Goal: Transaction & Acquisition: Purchase product/service

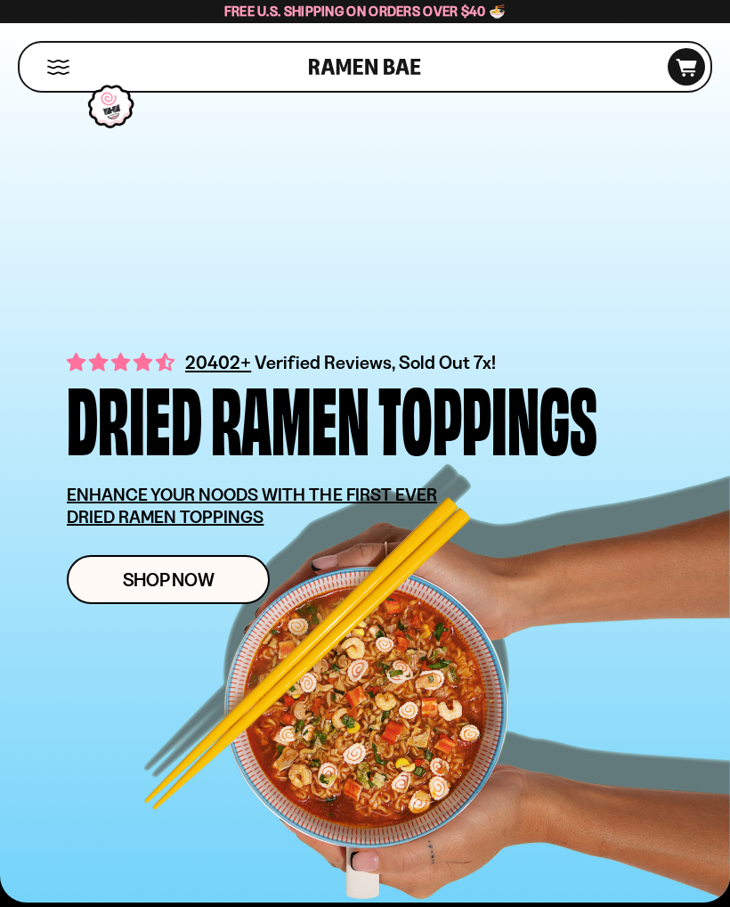
click at [222, 595] on link "Shop Now" at bounding box center [168, 579] width 203 height 49
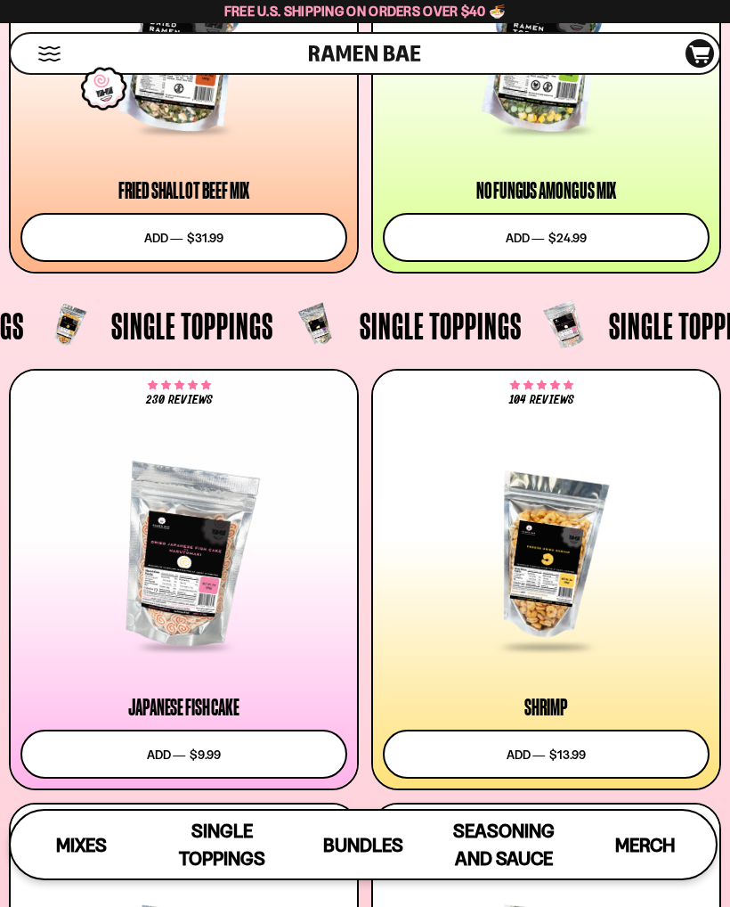
scroll to position [1626, 0]
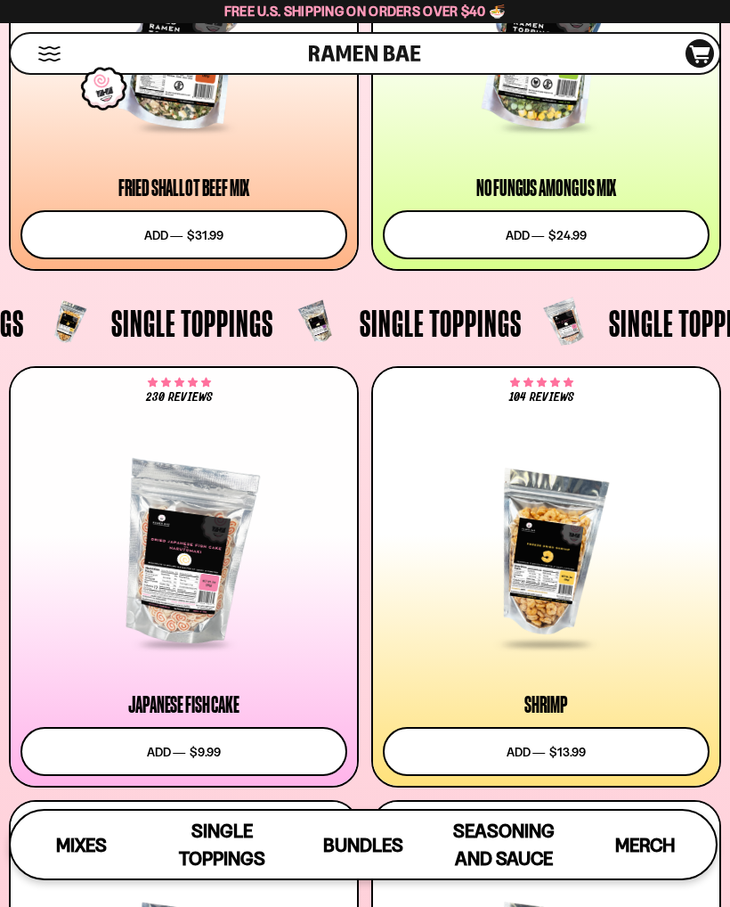
click at [64, 878] on link "Mixes" at bounding box center [81, 845] width 141 height 68
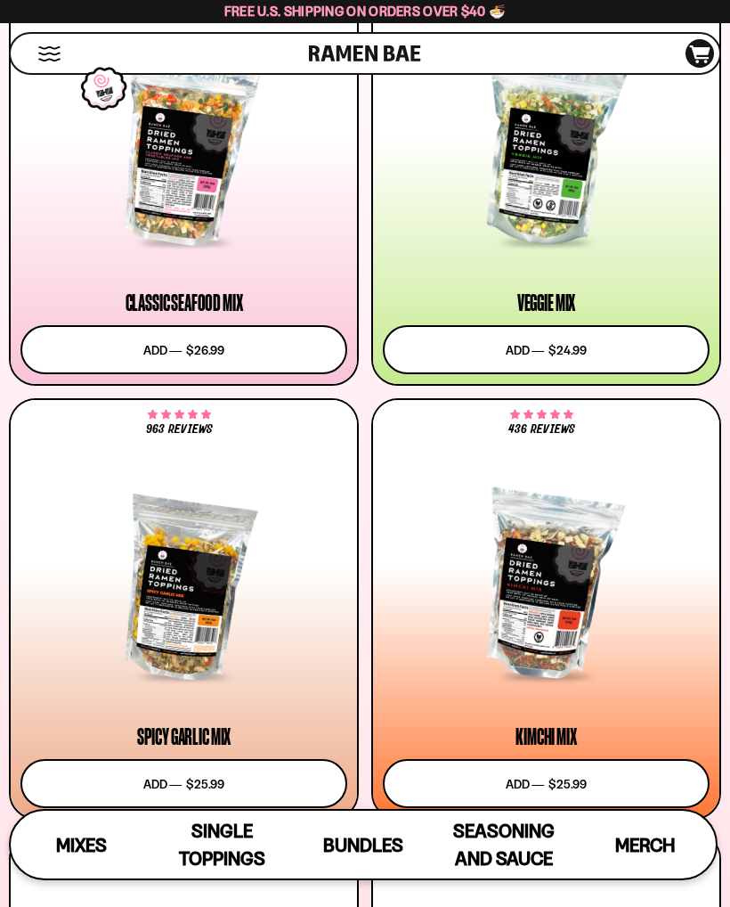
scroll to position [608, 0]
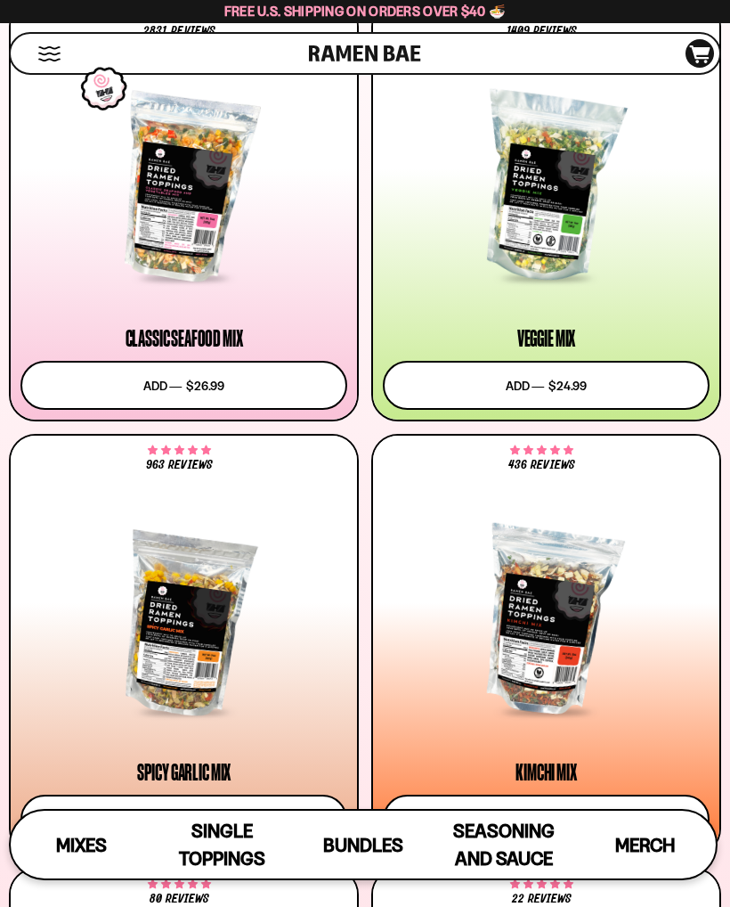
click at [365, 856] on span "Bundles" at bounding box center [363, 845] width 80 height 22
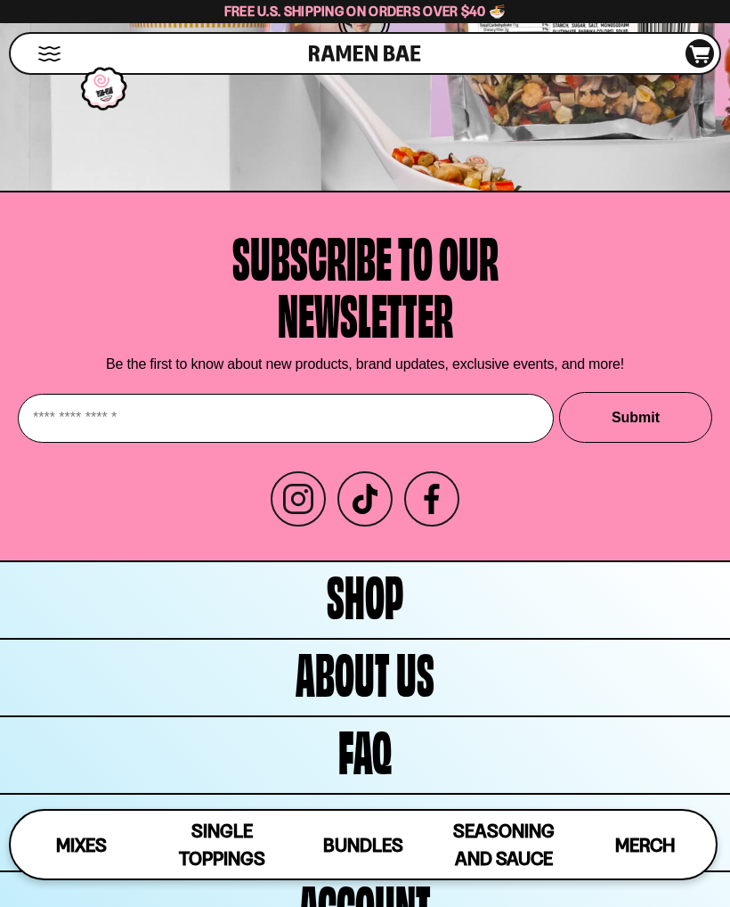
scroll to position [8537, 0]
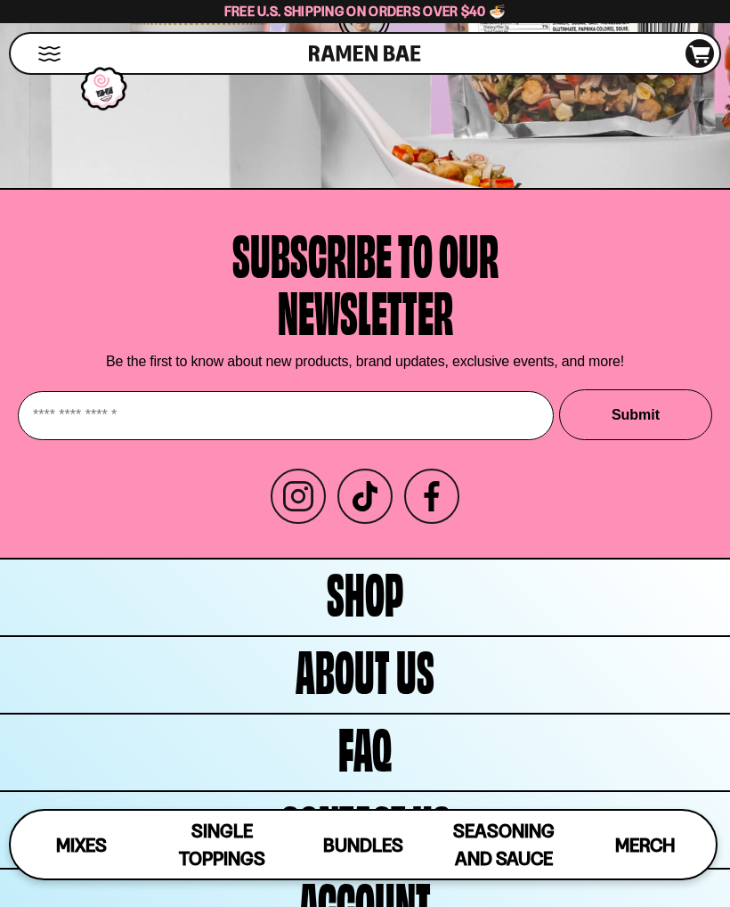
click at [352, 856] on span "Bundles" at bounding box center [363, 845] width 80 height 22
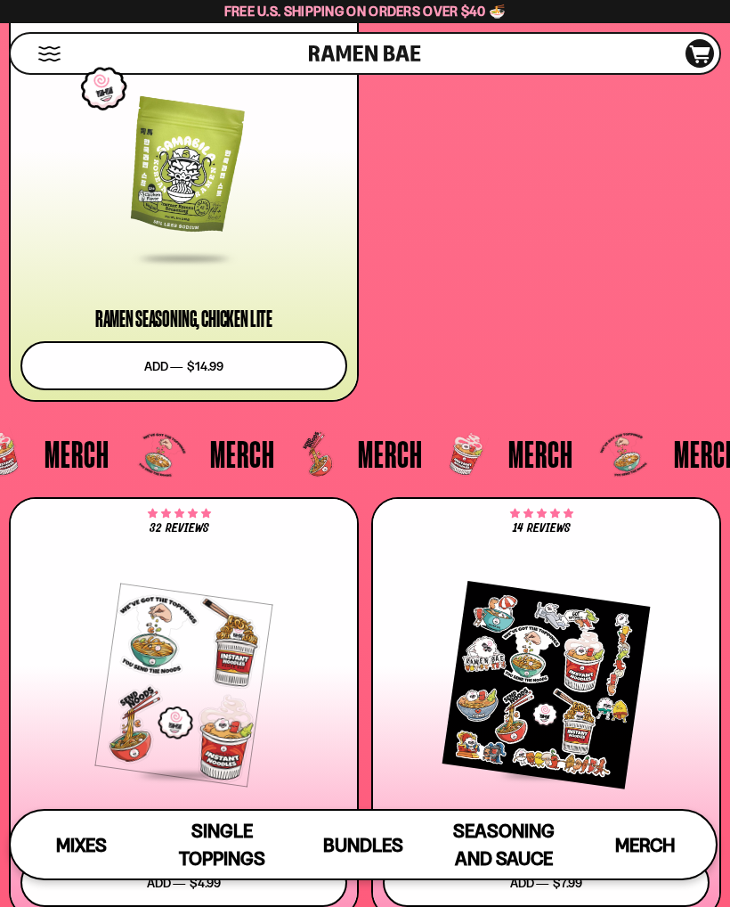
scroll to position [7385, 0]
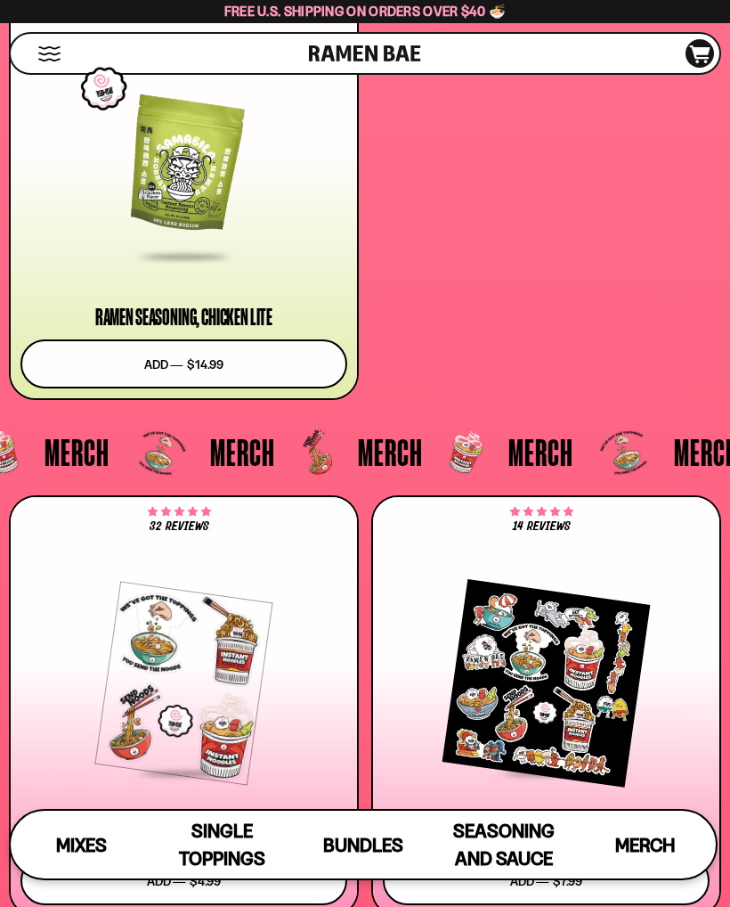
click at [354, 856] on span "Bundles" at bounding box center [363, 845] width 80 height 22
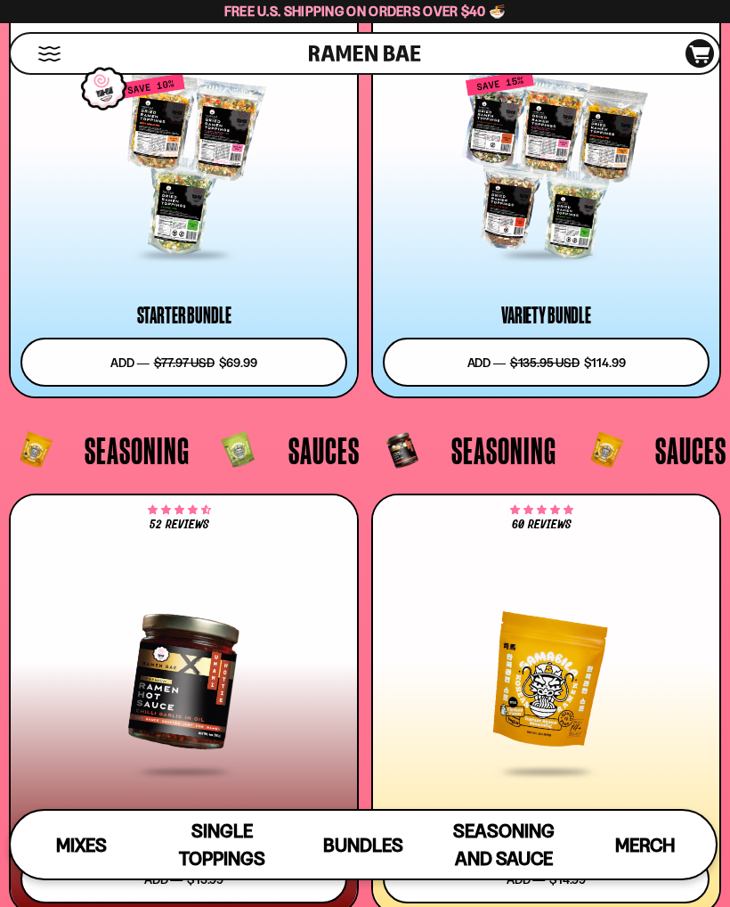
scroll to position [6413, 0]
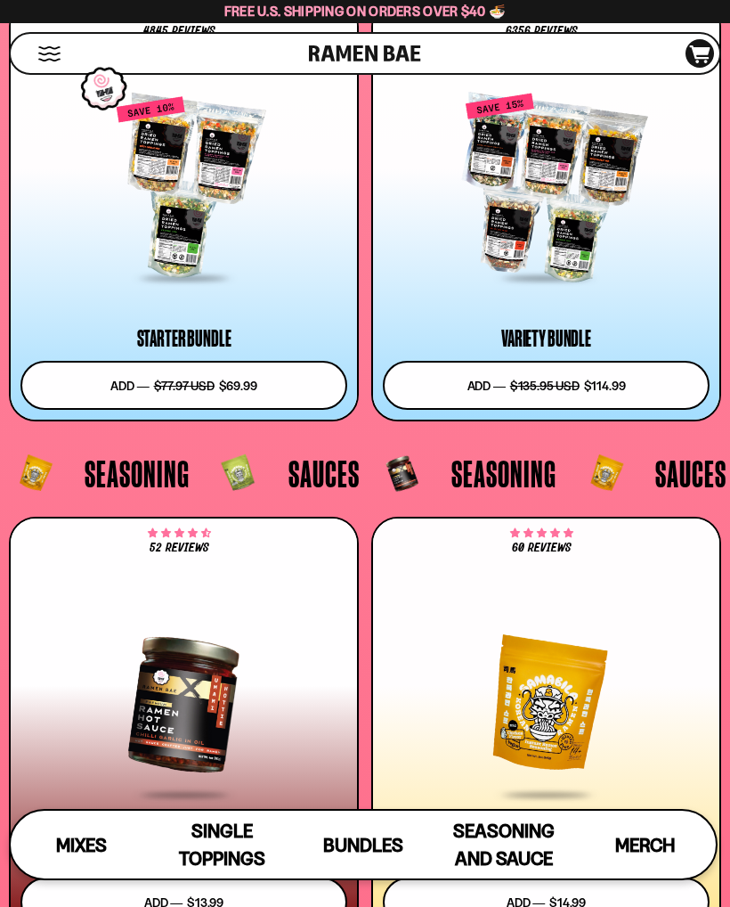
click at [553, 240] on div at bounding box center [546, 187] width 327 height 184
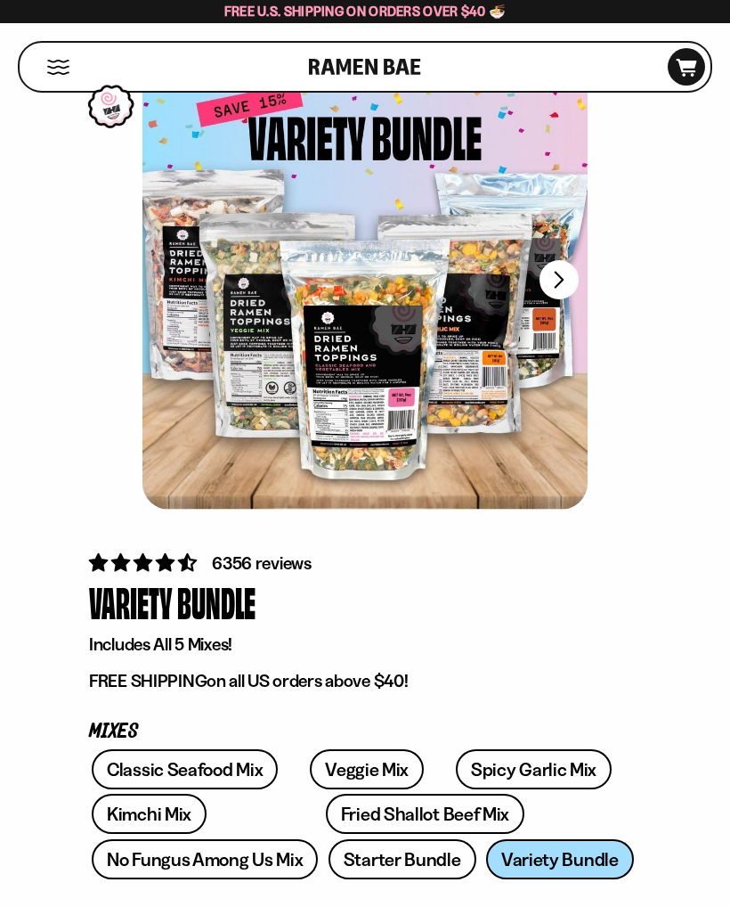
scroll to position [95, 0]
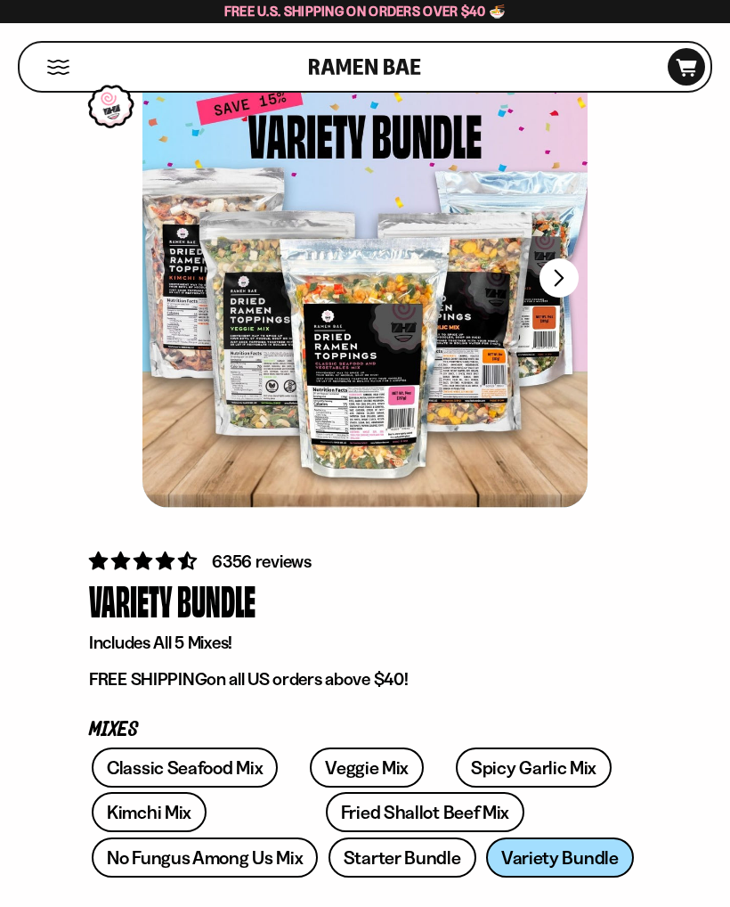
click at [329, 857] on link "Starter Bundle" at bounding box center [403, 857] width 148 height 40
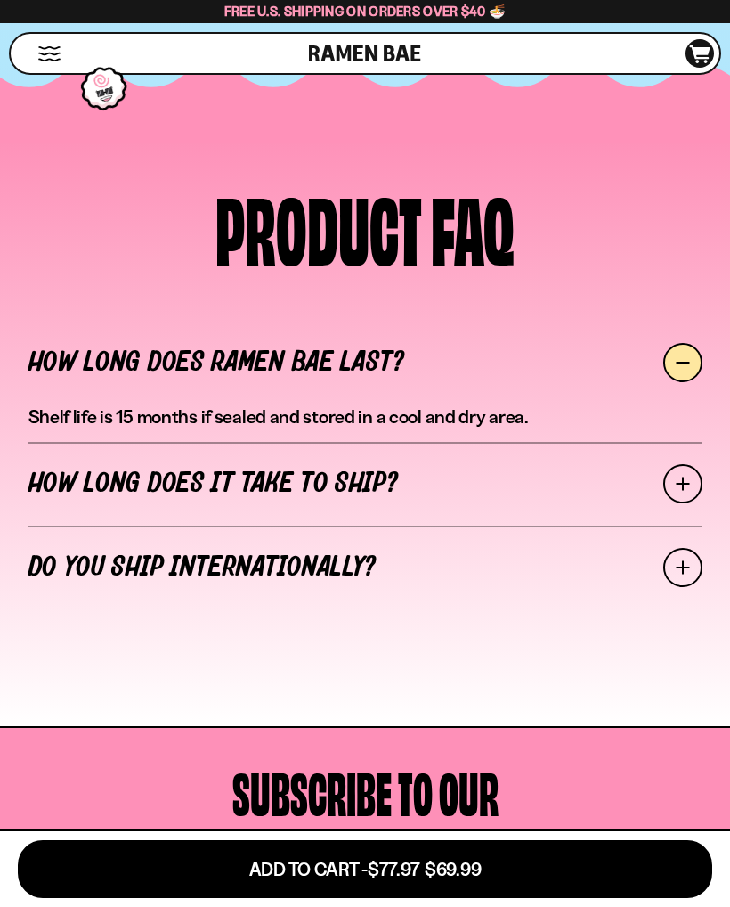
scroll to position [7276, 0]
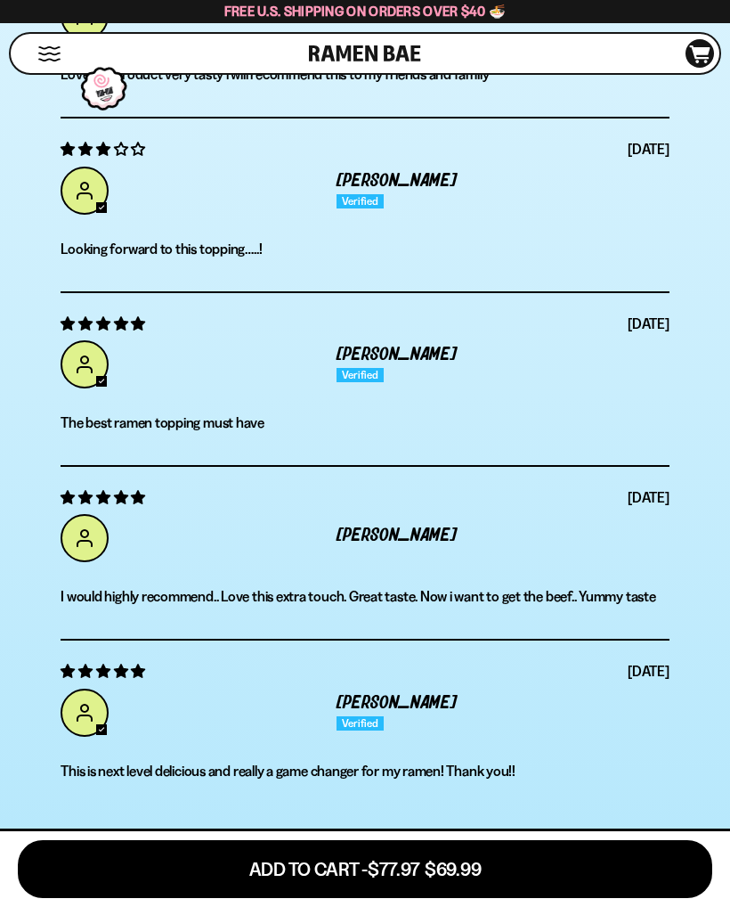
scroll to position [6243, 0]
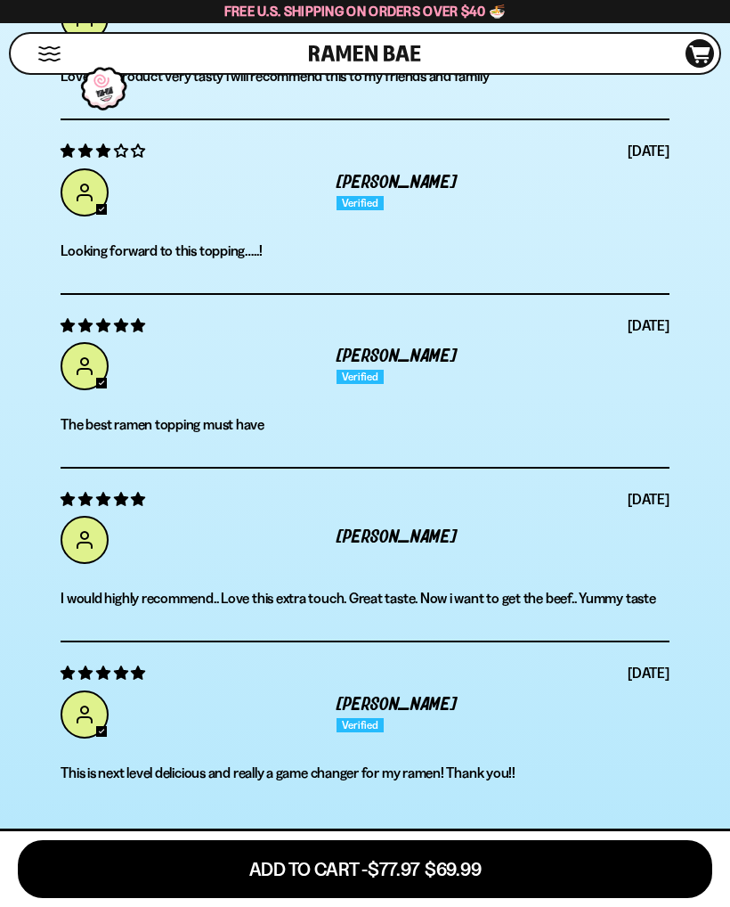
click at [42, 61] on button "Mobile Menu Trigger" at bounding box center [49, 53] width 24 height 15
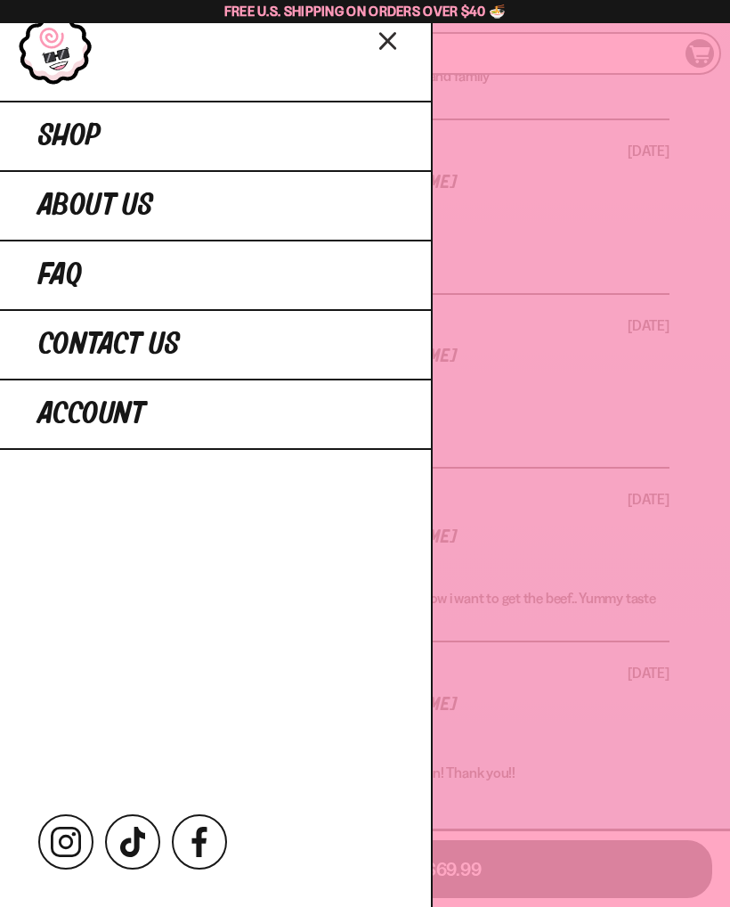
click at [71, 141] on span "Shop" at bounding box center [69, 136] width 62 height 32
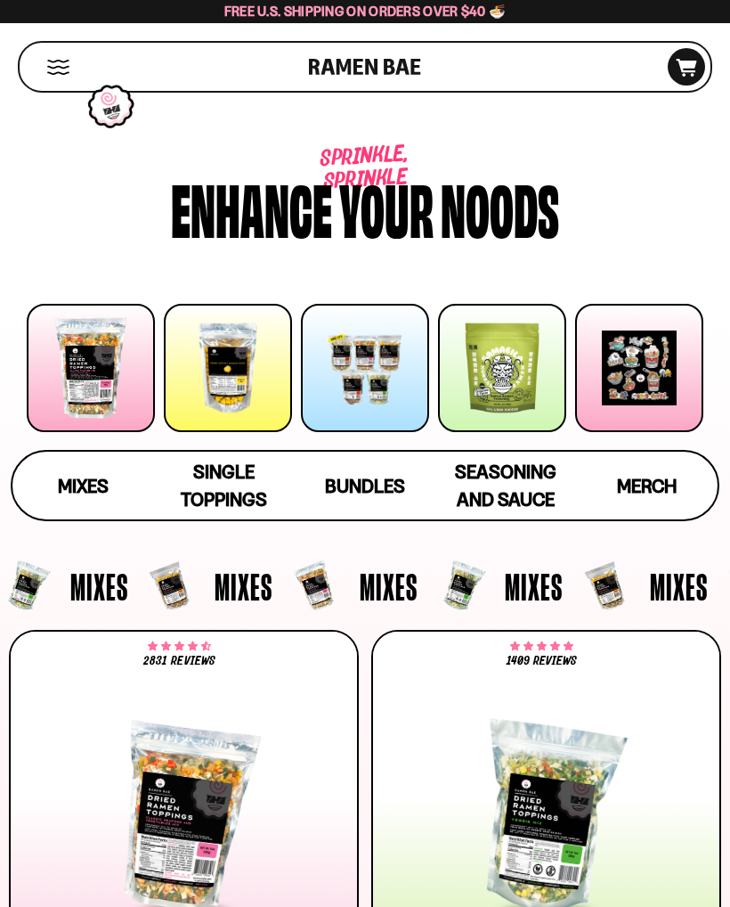
click at [367, 485] on span "Bundles" at bounding box center [365, 486] width 80 height 22
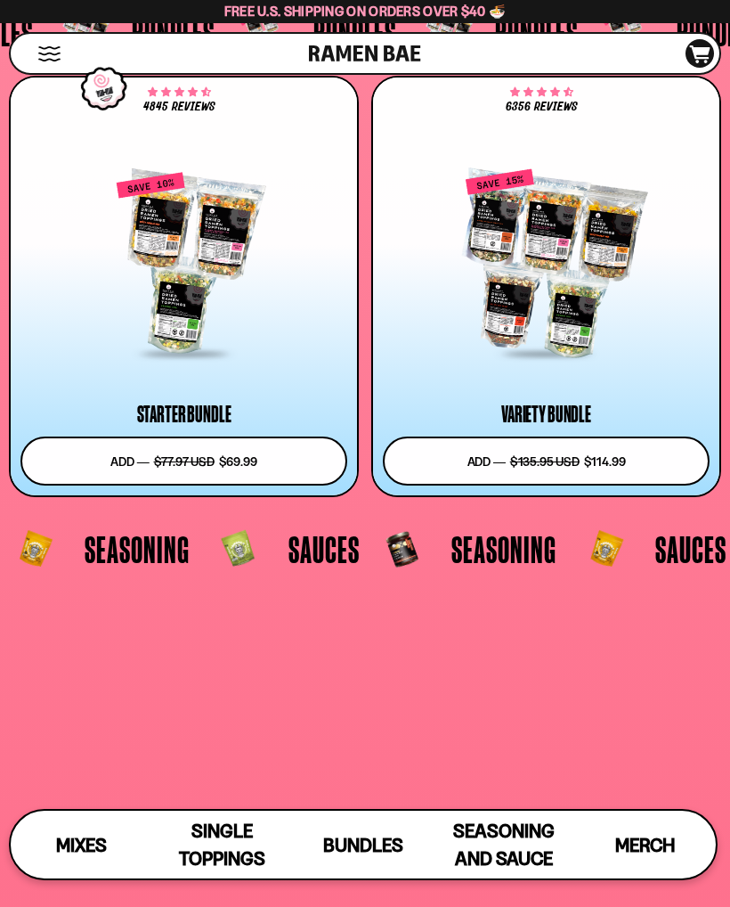
scroll to position [6435, 0]
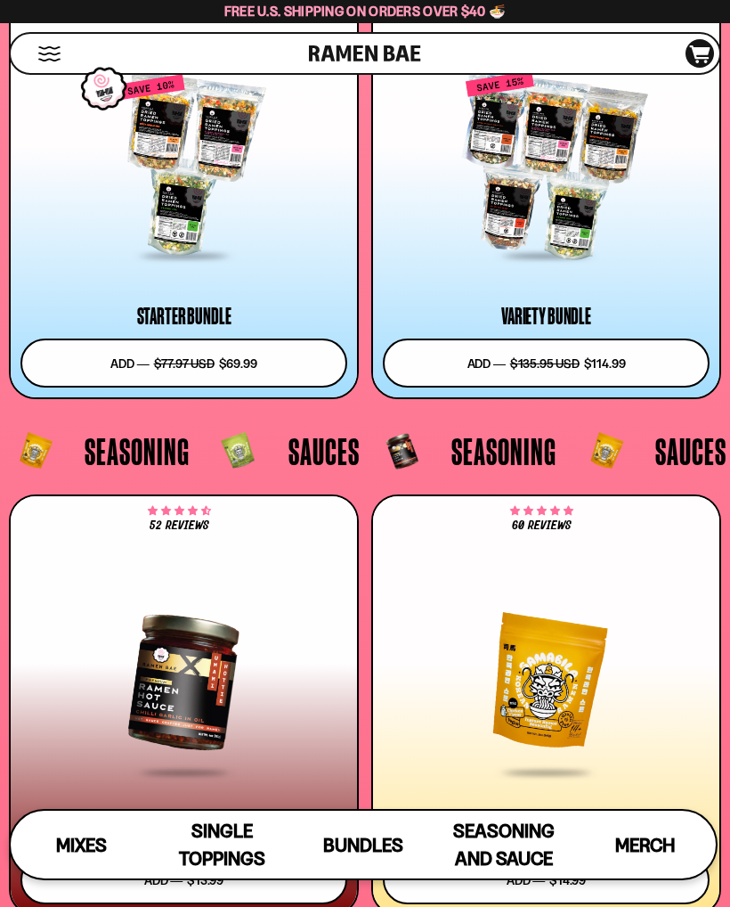
click at [189, 233] on div at bounding box center [183, 165] width 327 height 184
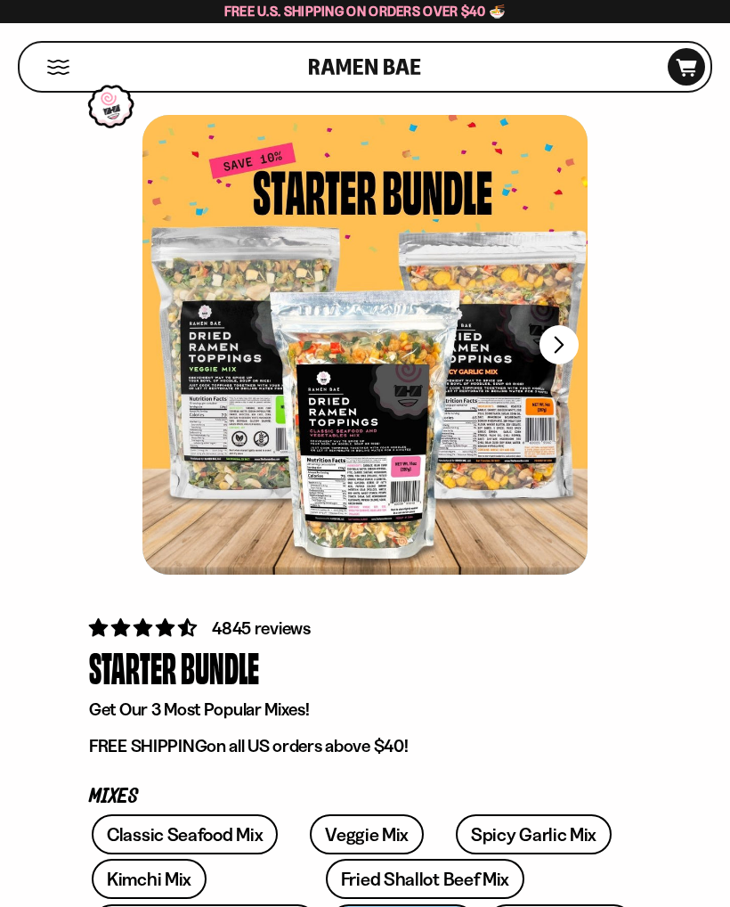
scroll to position [30, 0]
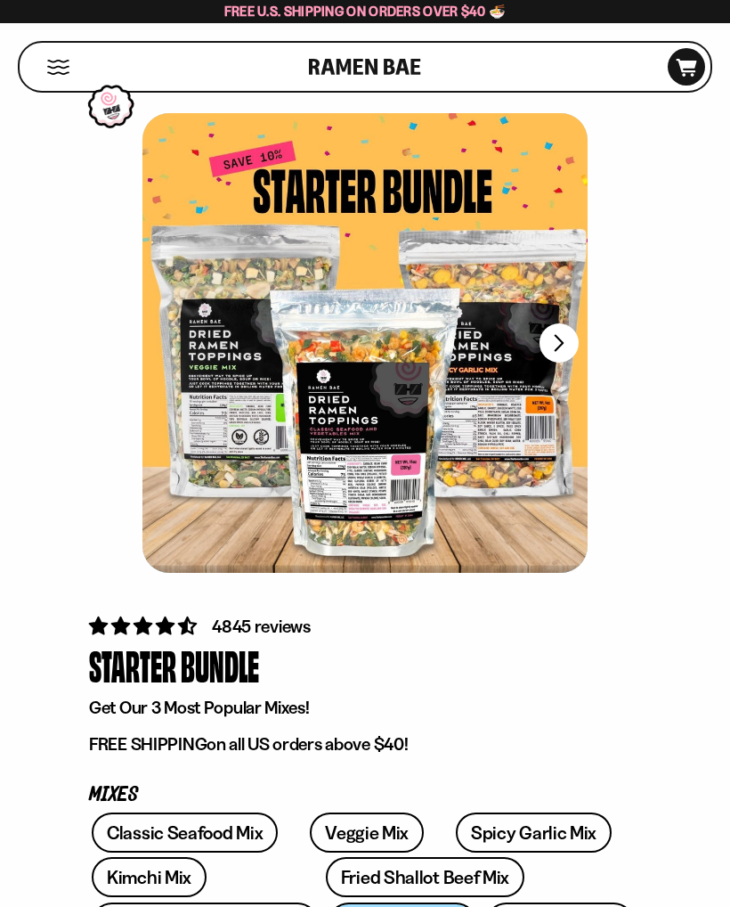
click at [176, 906] on div "Classic Seafood Mix Veggie Mix Spicy Garlic Mix Kimchi Mix Fried Shallot Beef M…" at bounding box center [365, 879] width 552 height 135
click at [486, 906] on link "Variety Bundle" at bounding box center [560, 922] width 148 height 40
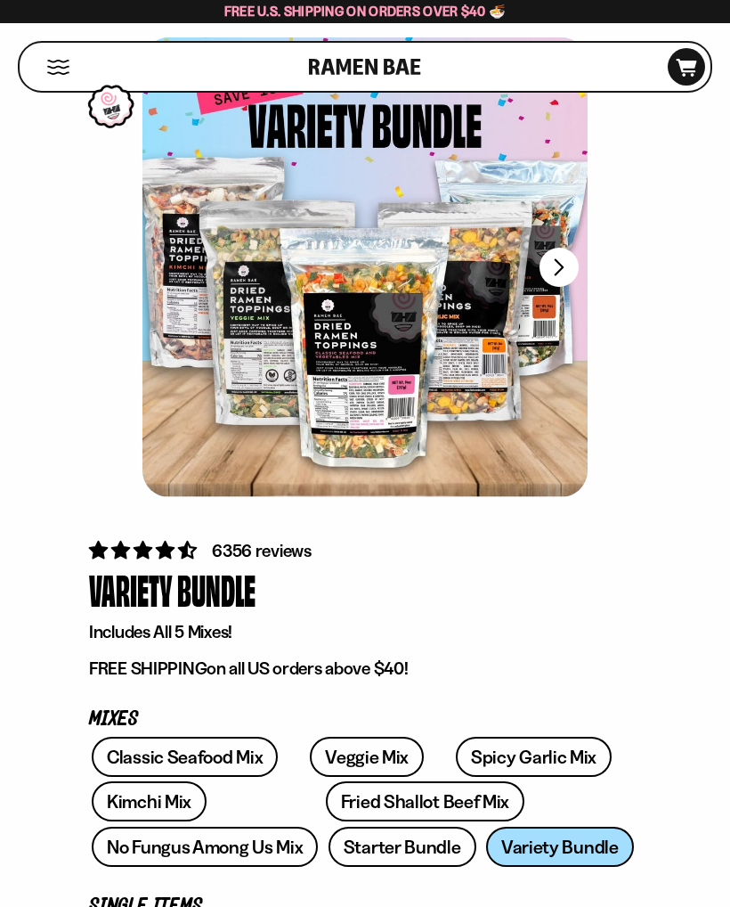
scroll to position [110, 0]
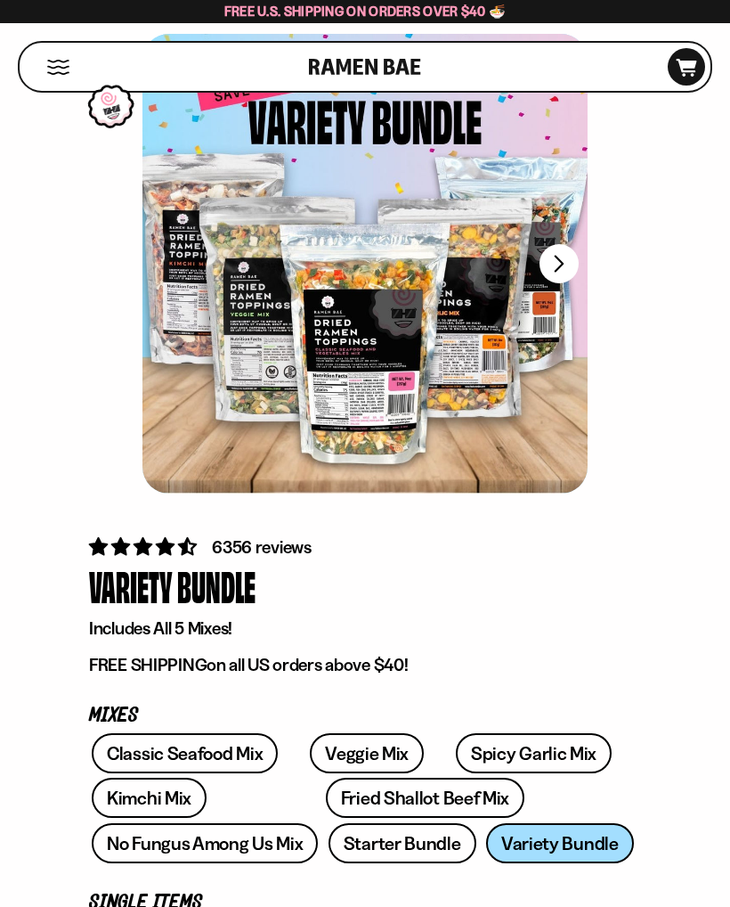
click at [329, 850] on link "Starter Bundle" at bounding box center [403, 843] width 148 height 40
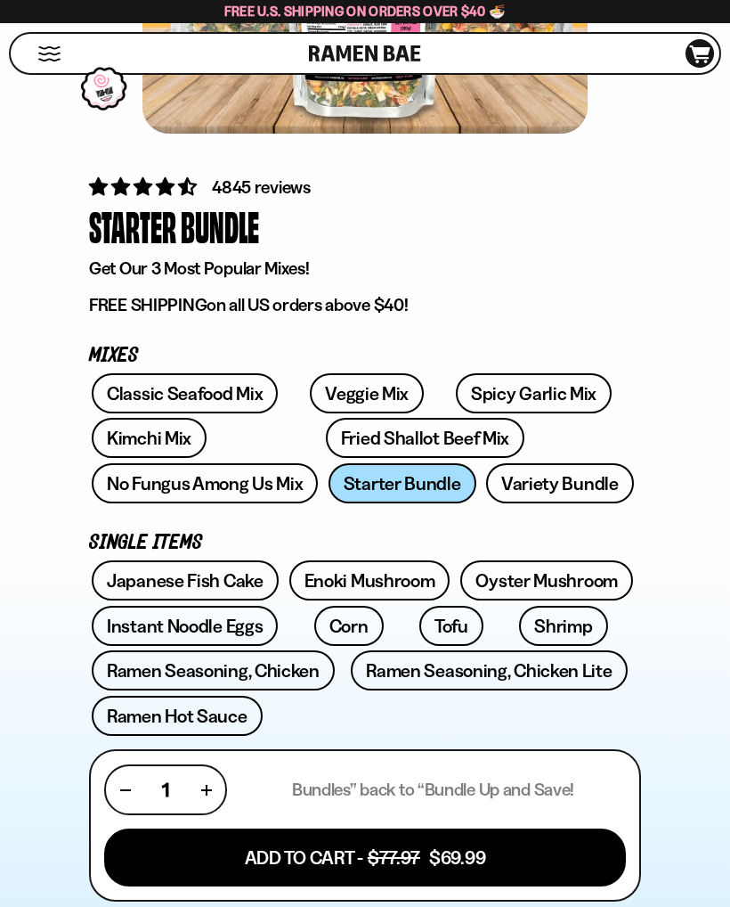
scroll to position [470, 0]
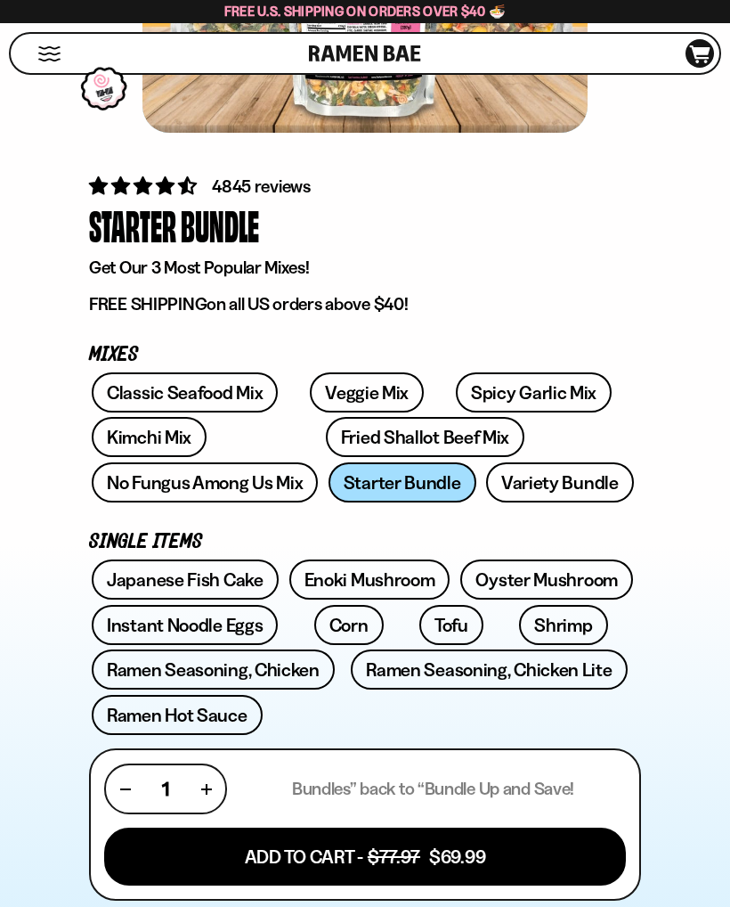
click at [444, 874] on button "Add To Cart - $77.97 $69.99" at bounding box center [365, 857] width 522 height 58
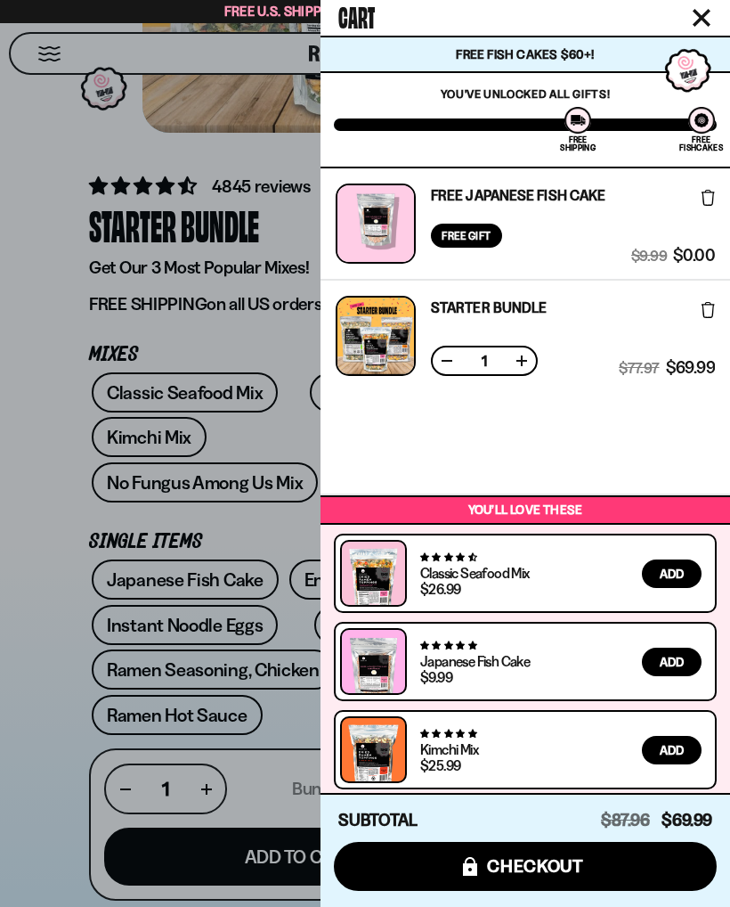
click at [517, 891] on button "icons8-lock checkout" at bounding box center [525, 866] width 383 height 49
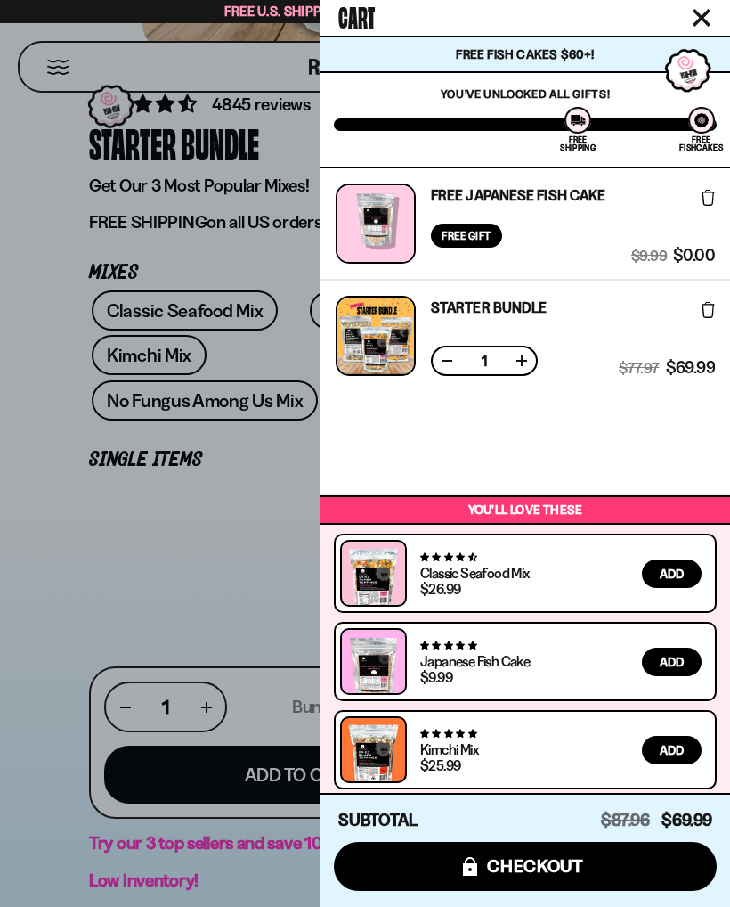
scroll to position [144, 0]
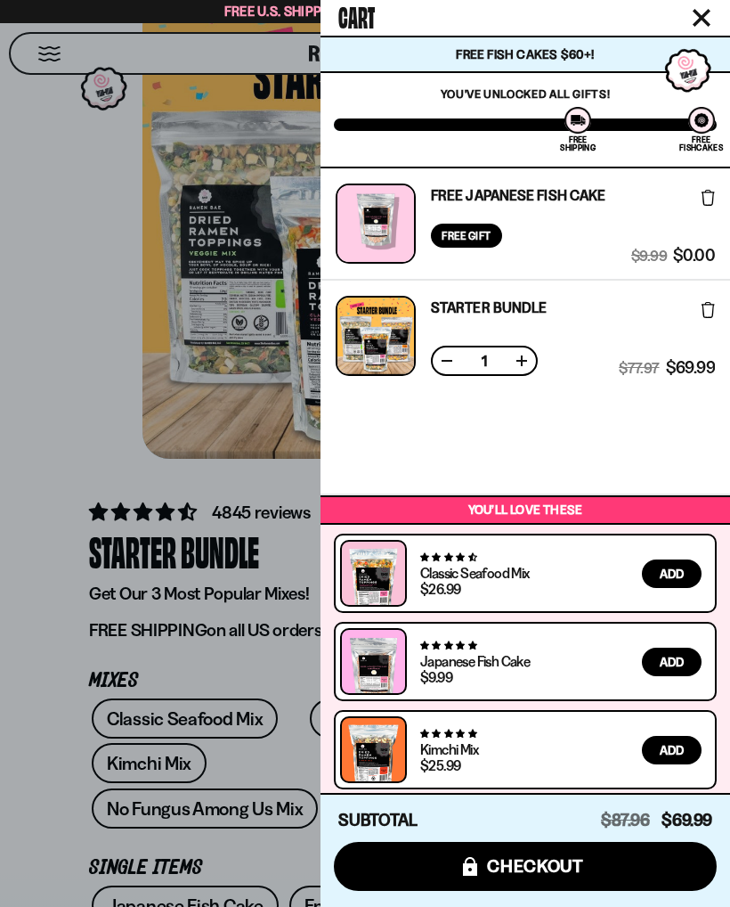
click at [385, 328] on div at bounding box center [376, 336] width 80 height 80
click at [350, 581] on link at bounding box center [373, 582] width 51 height 69
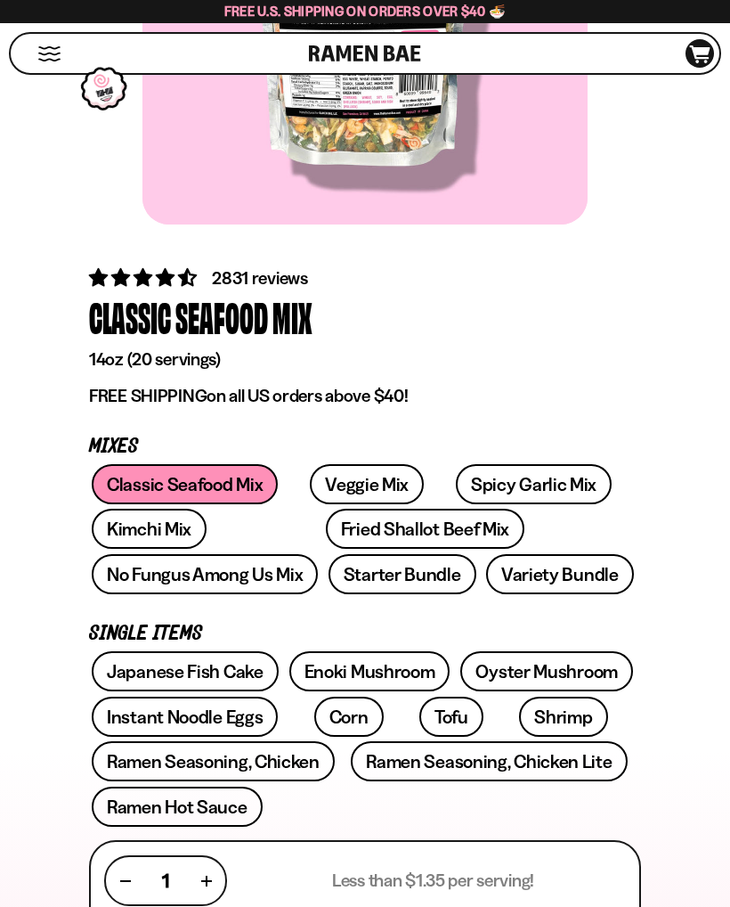
scroll to position [379, 0]
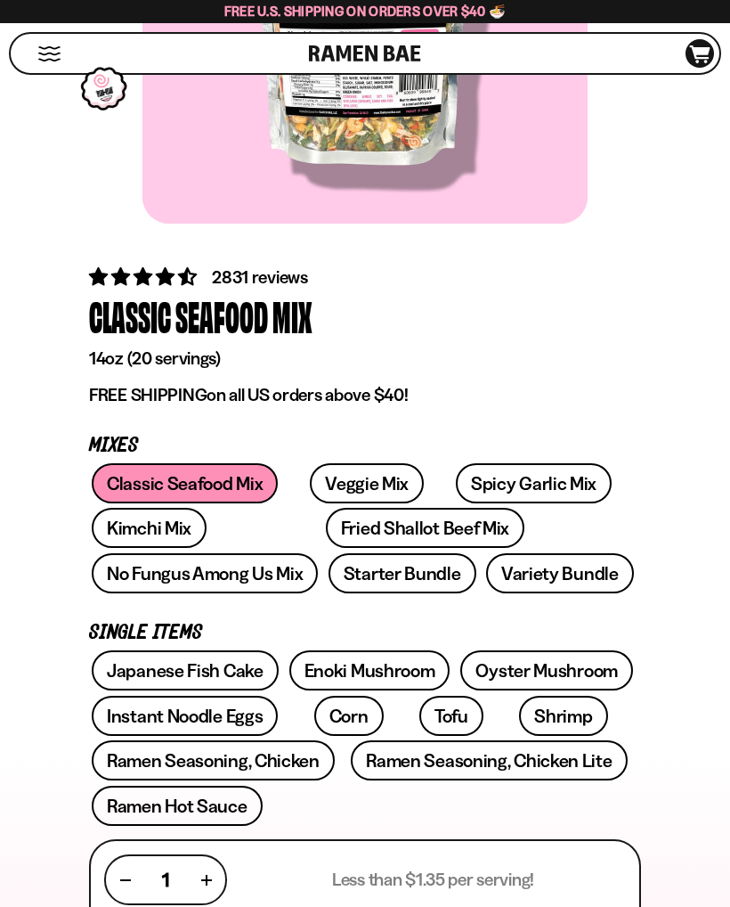
click at [329, 575] on link "Starter Bundle" at bounding box center [403, 573] width 148 height 40
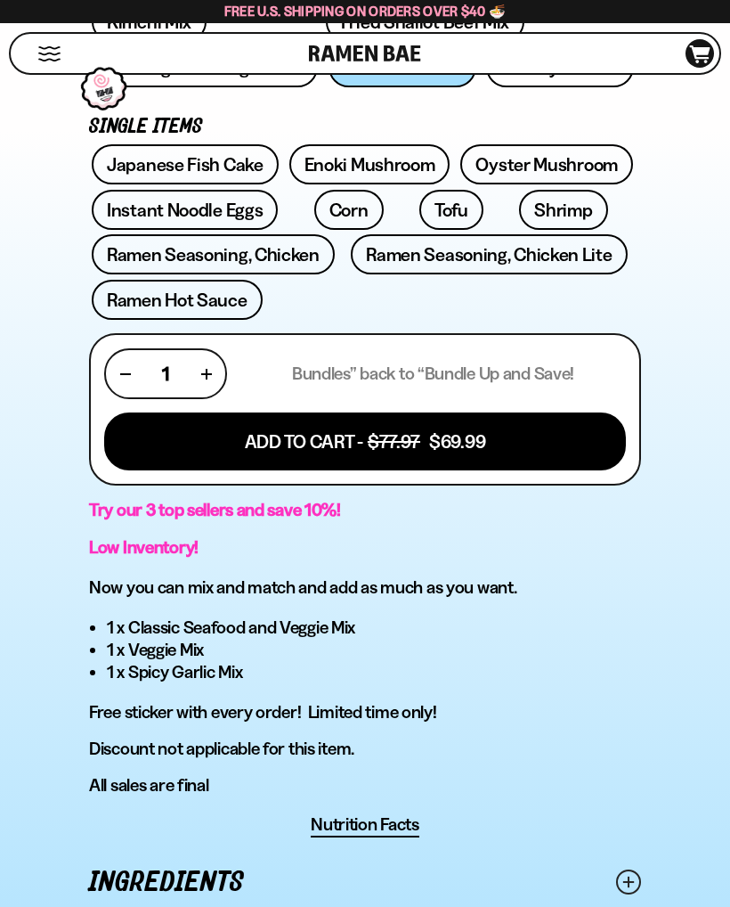
scroll to position [900, 0]
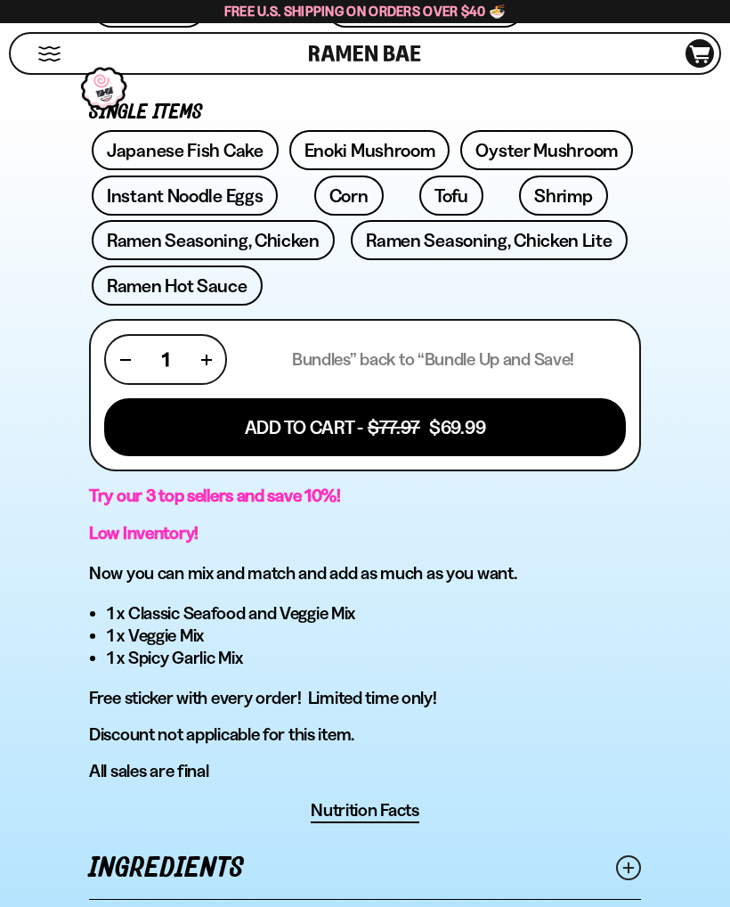
click at [331, 437] on button "Add To Cart - $77.97 $69.99" at bounding box center [365, 427] width 522 height 58
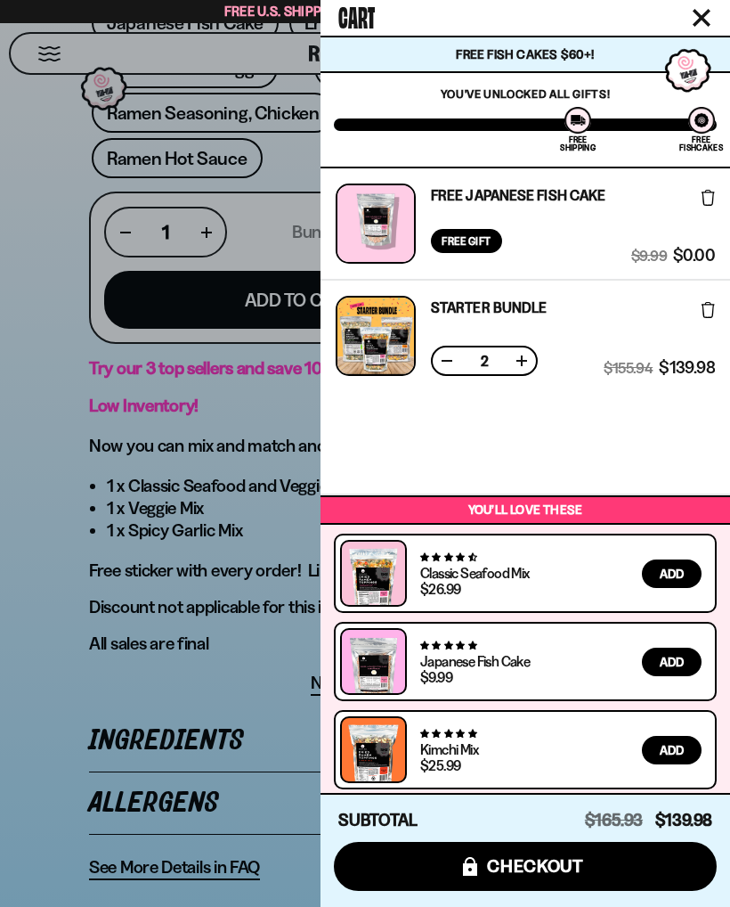
scroll to position [1029, 0]
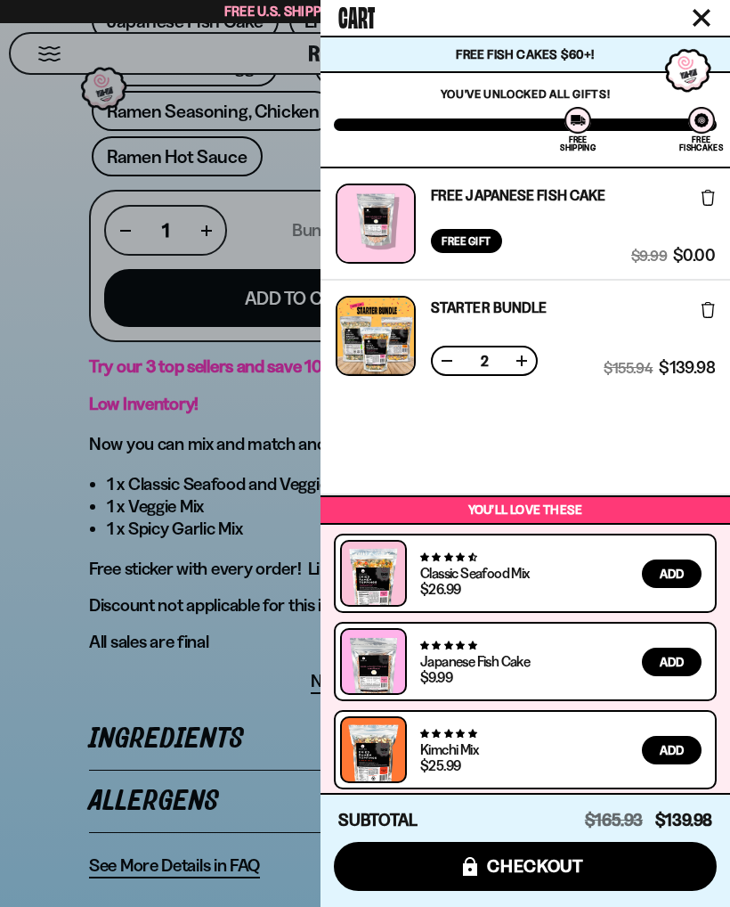
click at [425, 355] on div "Starter Bundle Free Gift Subscription: 2 $155.94 $139.98 (Saved $15.96 )" at bounding box center [525, 336] width 379 height 80
click at [449, 364] on button at bounding box center [447, 361] width 18 height 18
click at [451, 359] on button at bounding box center [447, 361] width 18 height 18
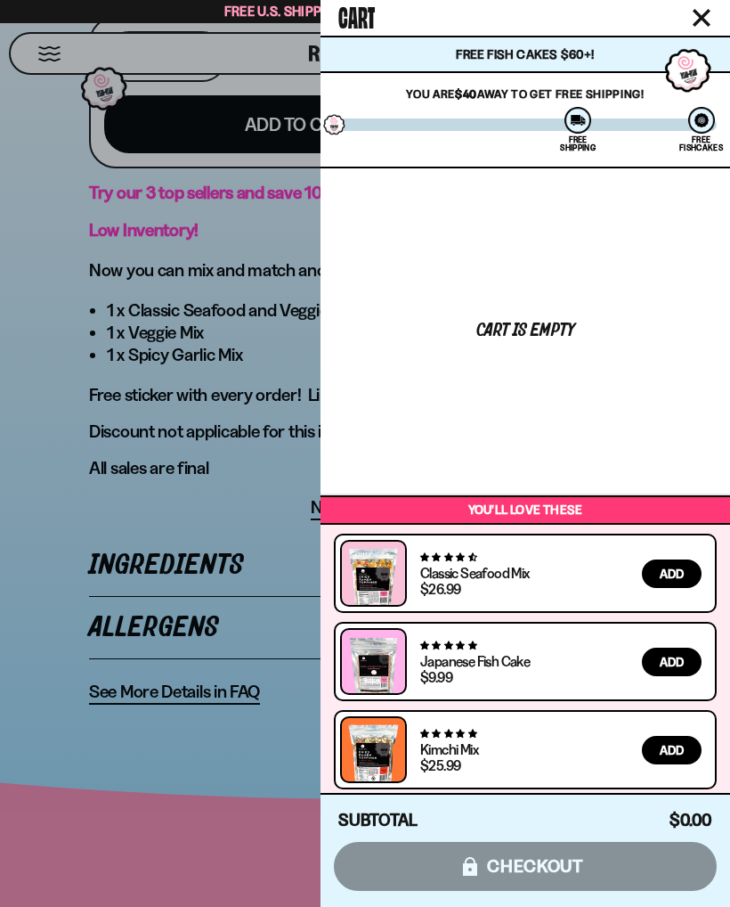
scroll to position [1203, 0]
click at [690, 11] on button "Close cart" at bounding box center [702, 17] width 27 height 27
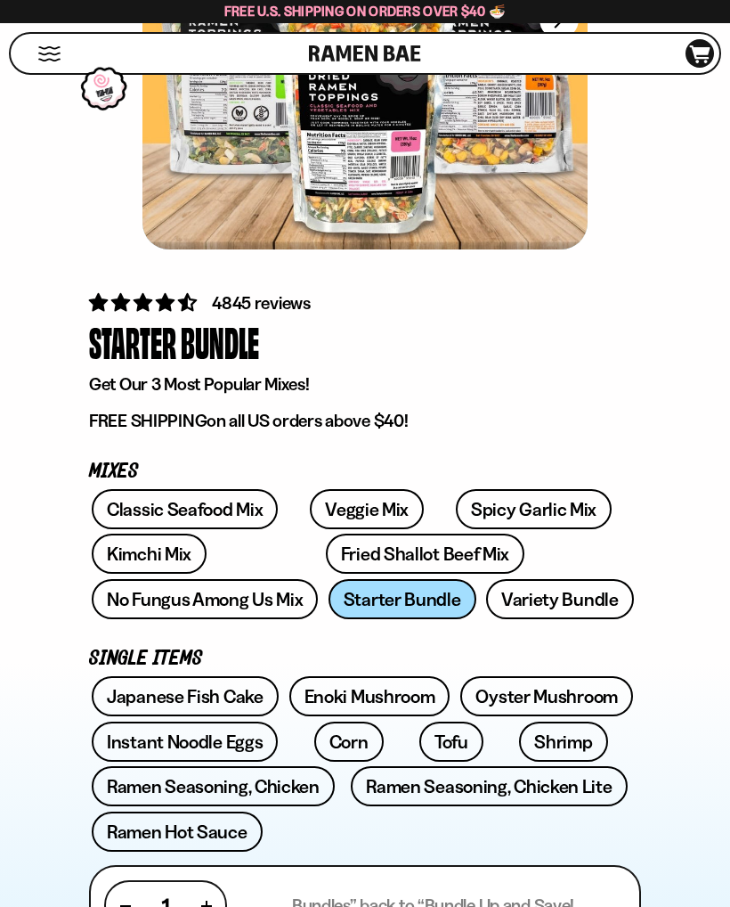
scroll to position [353, 0]
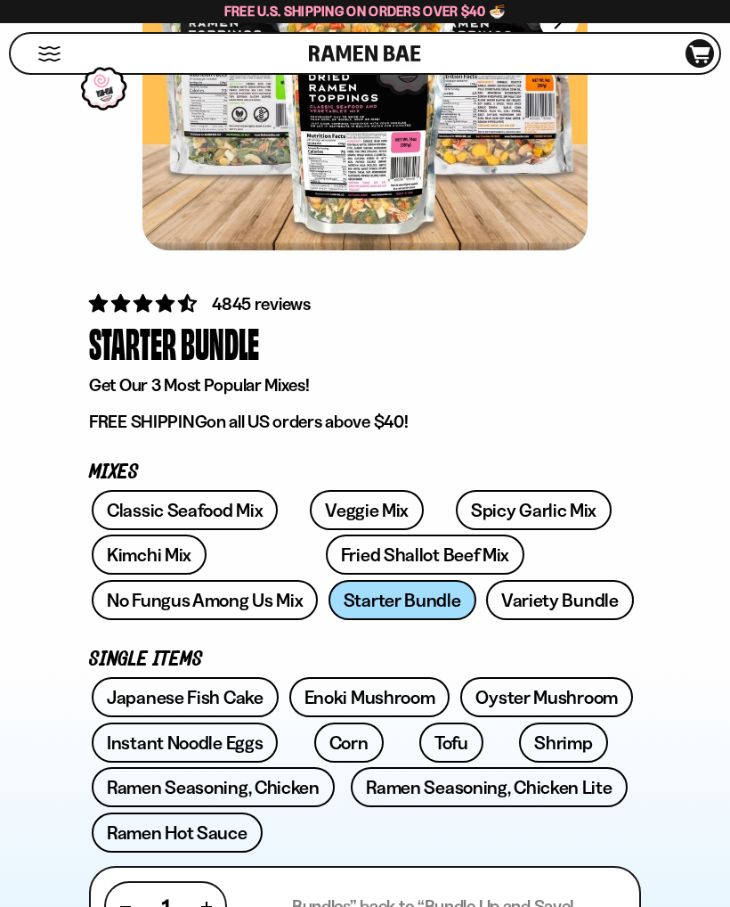
click at [214, 512] on link "Classic Seafood Mix" at bounding box center [185, 510] width 186 height 40
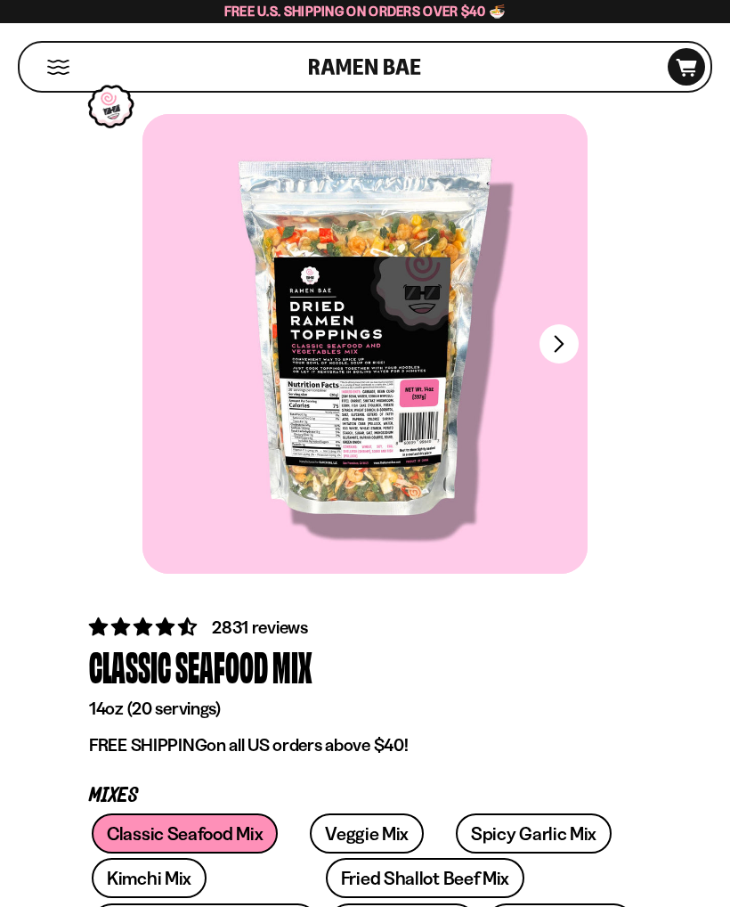
scroll to position [82, 0]
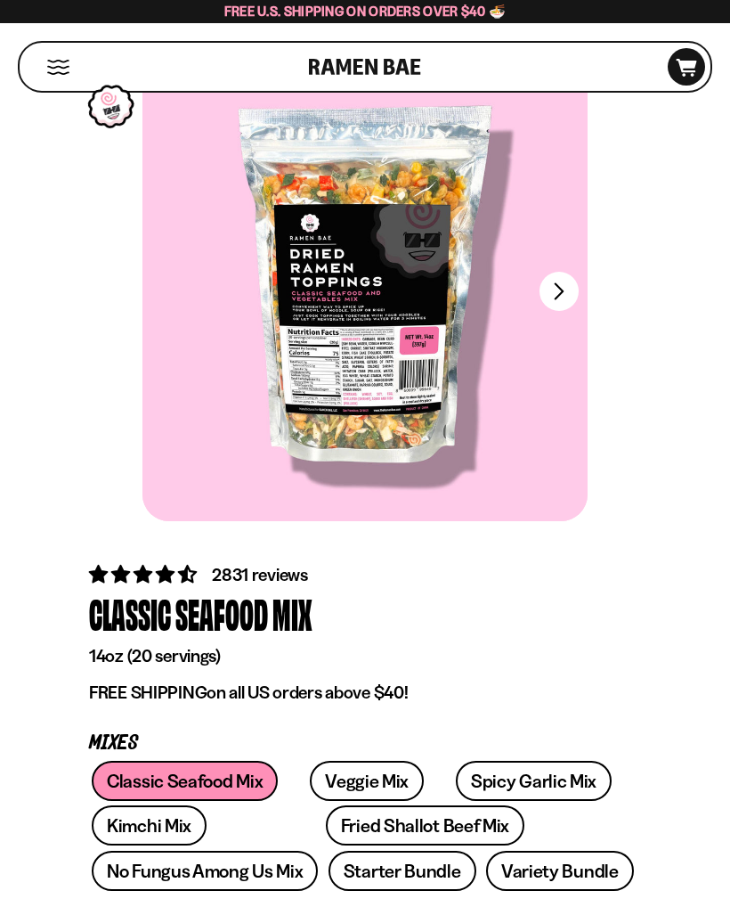
click at [363, 775] on link "Veggie Mix" at bounding box center [367, 781] width 114 height 40
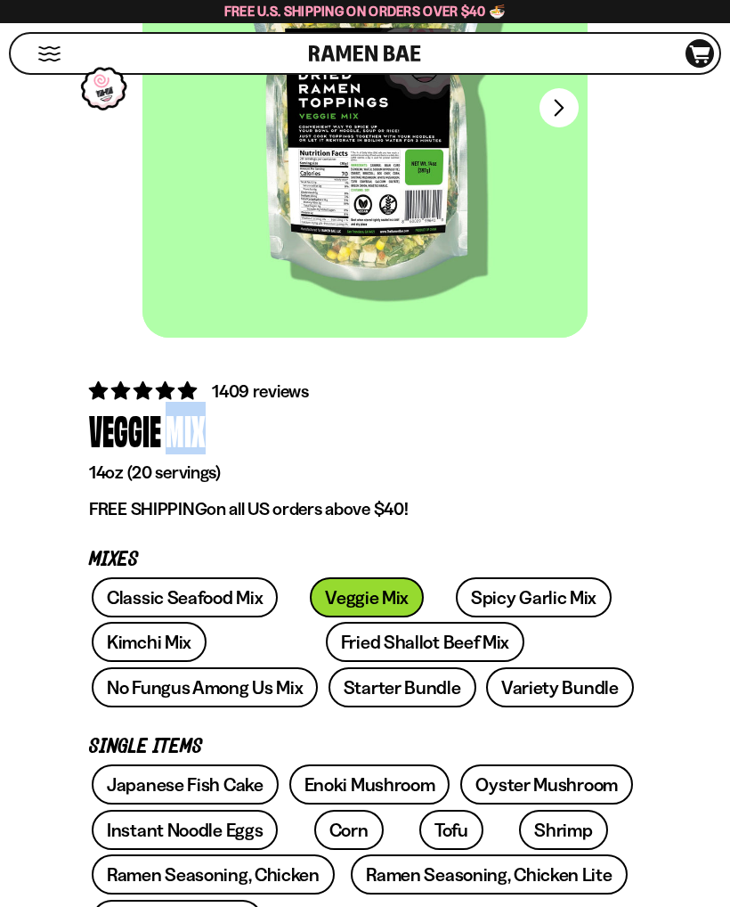
scroll to position [269, 0]
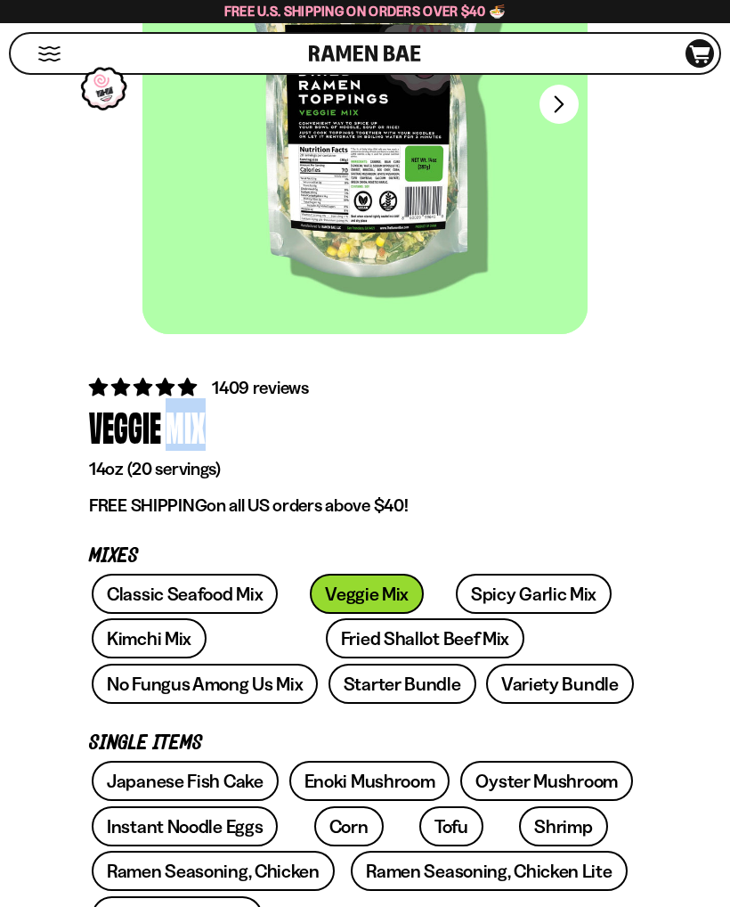
click at [329, 690] on link "Starter Bundle" at bounding box center [403, 684] width 148 height 40
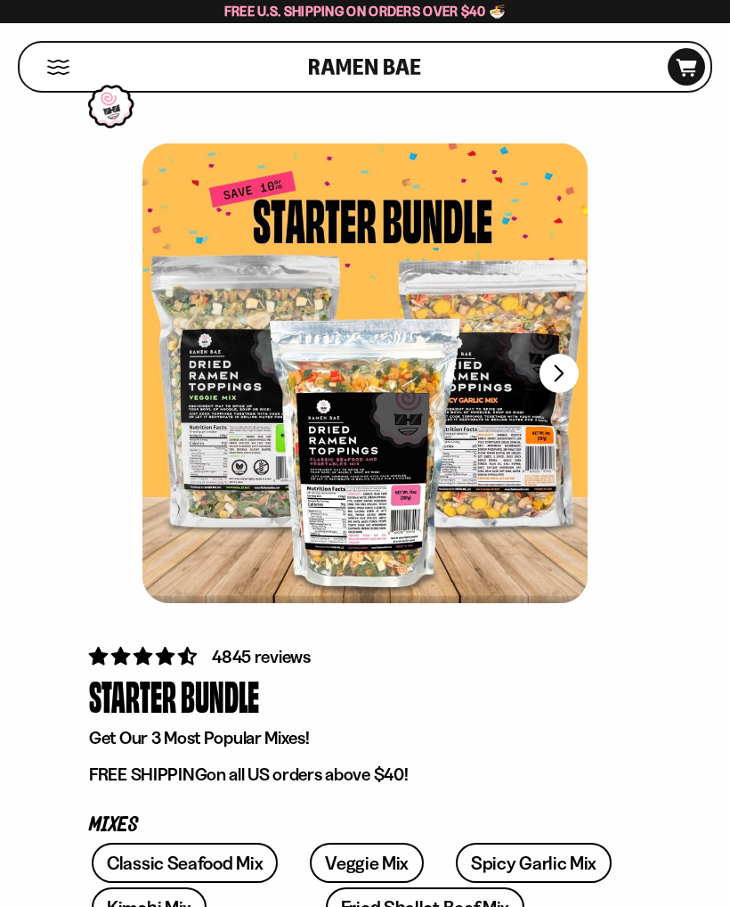
click at [368, 466] on div at bounding box center [365, 373] width 445 height 460
click at [387, 396] on div at bounding box center [365, 373] width 445 height 460
click at [387, 395] on div at bounding box center [365, 373] width 445 height 460
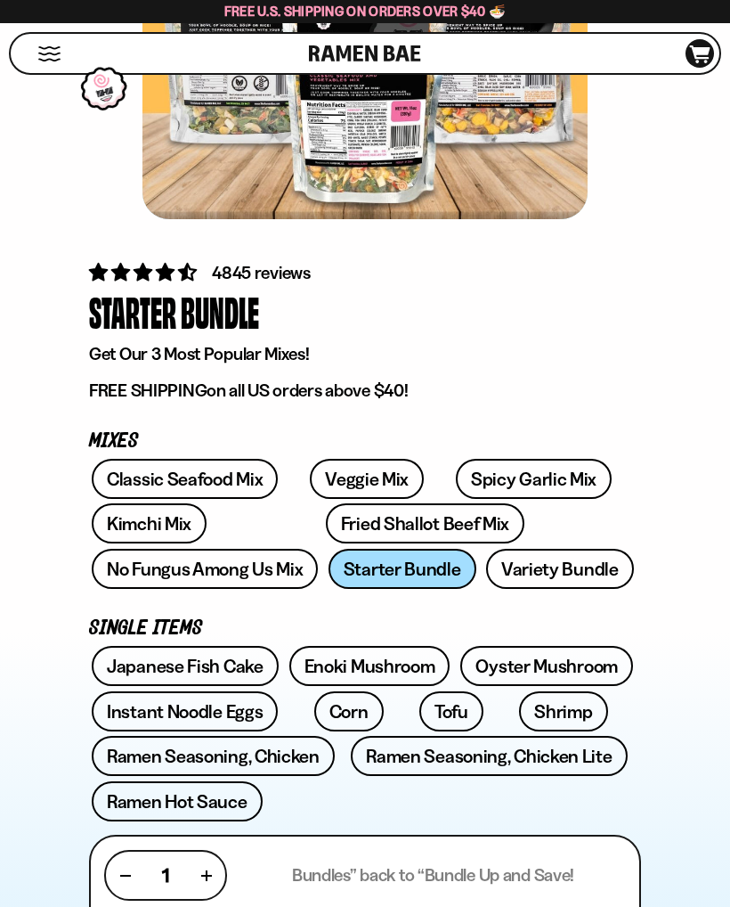
scroll to position [386, 0]
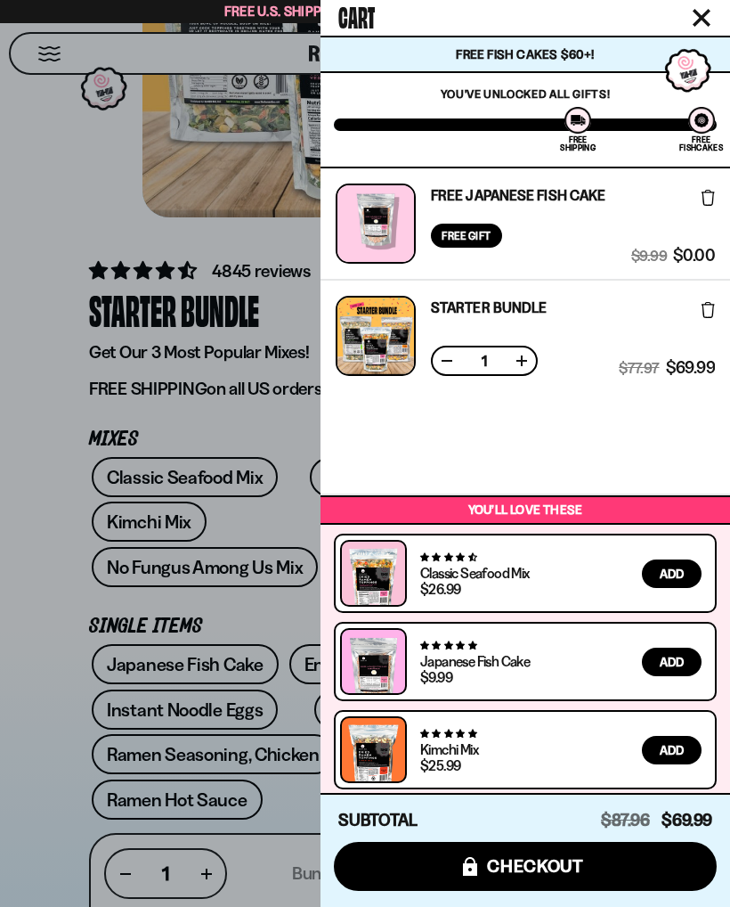
click at [518, 876] on span "checkout" at bounding box center [535, 866] width 97 height 20
